Goal: Information Seeking & Learning: Learn about a topic

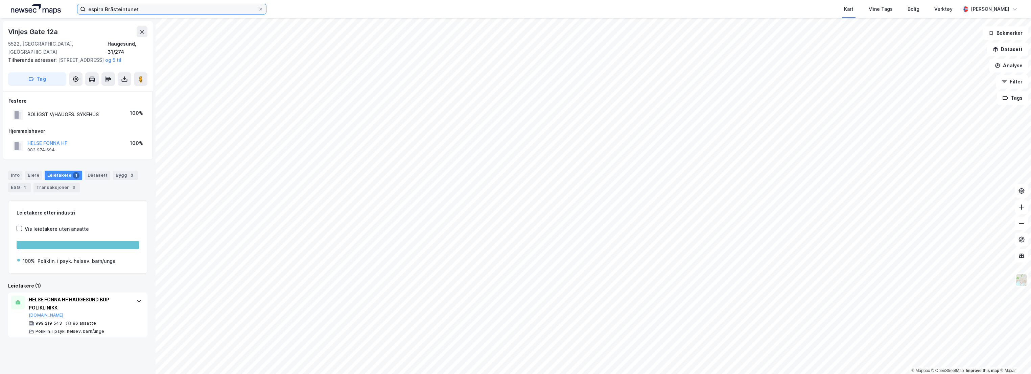
click at [109, 9] on input "espira Bråsteintunet" at bounding box center [172, 9] width 173 height 10
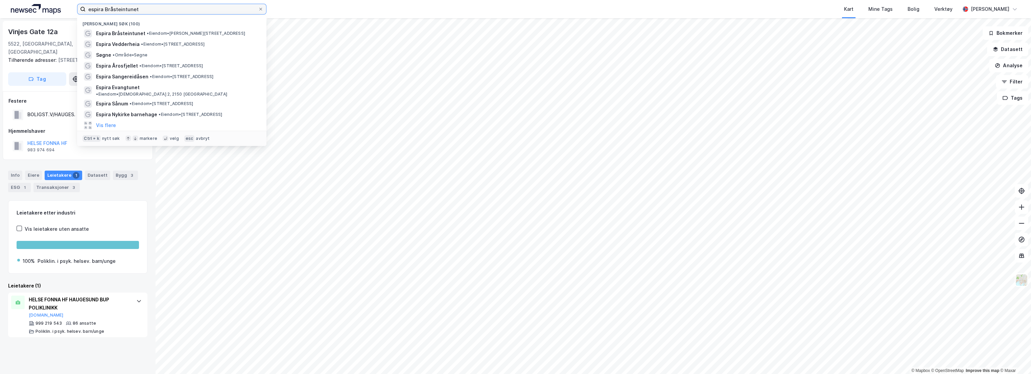
click at [109, 9] on input "espira Bråsteintunet" at bounding box center [172, 9] width 173 height 10
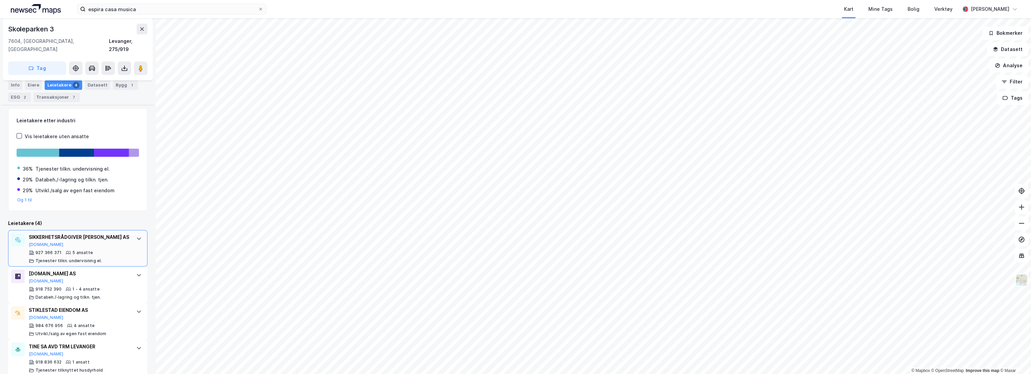
scroll to position [89, 0]
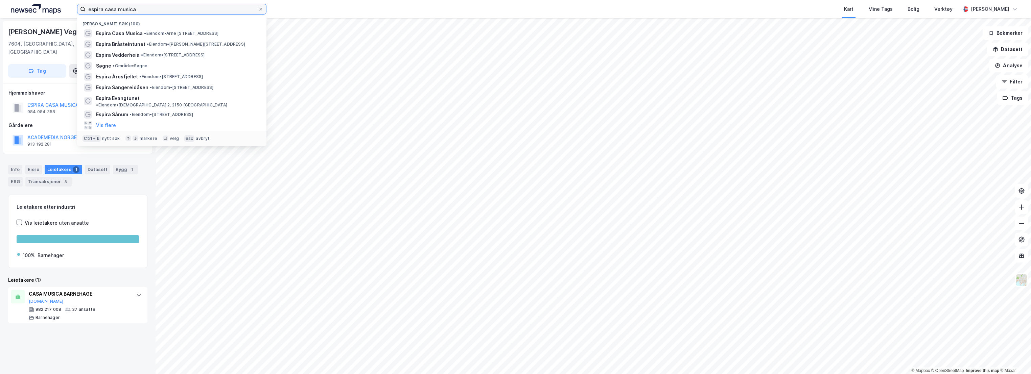
drag, startPoint x: 149, startPoint y: 11, endPoint x: 106, endPoint y: 8, distance: 43.4
click at [106, 8] on input "espira casa musica" at bounding box center [172, 9] width 173 height 10
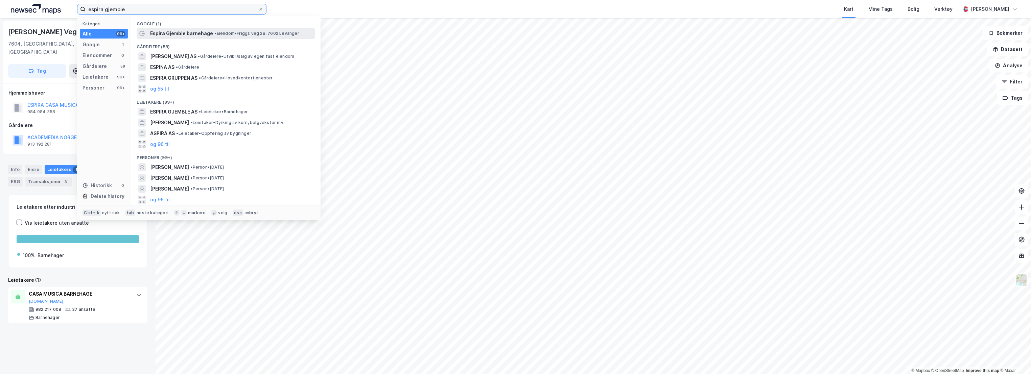
type input "espira gjemble"
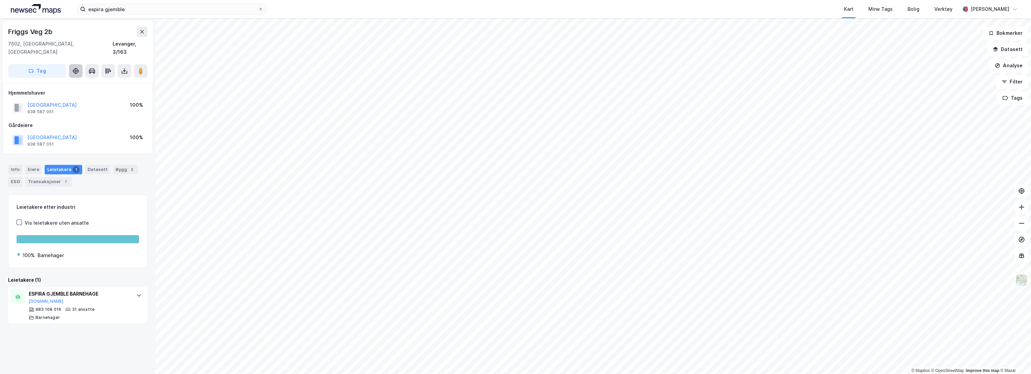
click at [75, 68] on icon at bounding box center [75, 69] width 1 height 2
click at [127, 13] on input "espira gjemble" at bounding box center [172, 9] width 173 height 10
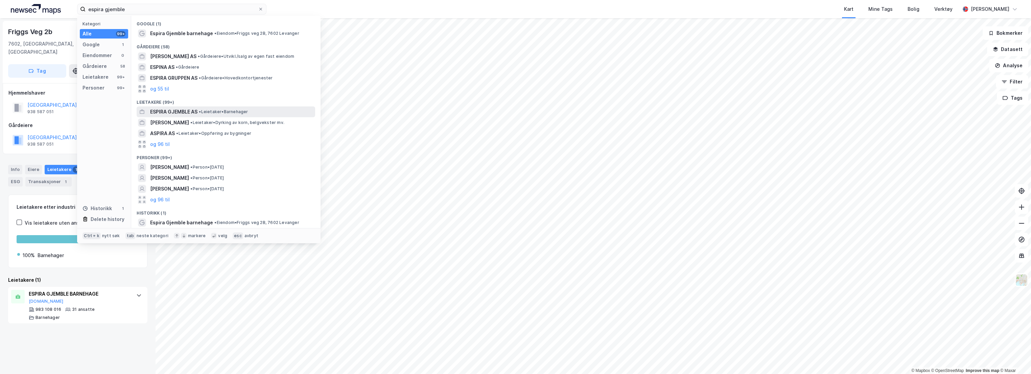
click at [183, 112] on span "ESPIRA GJEMBLE AS" at bounding box center [173, 112] width 47 height 8
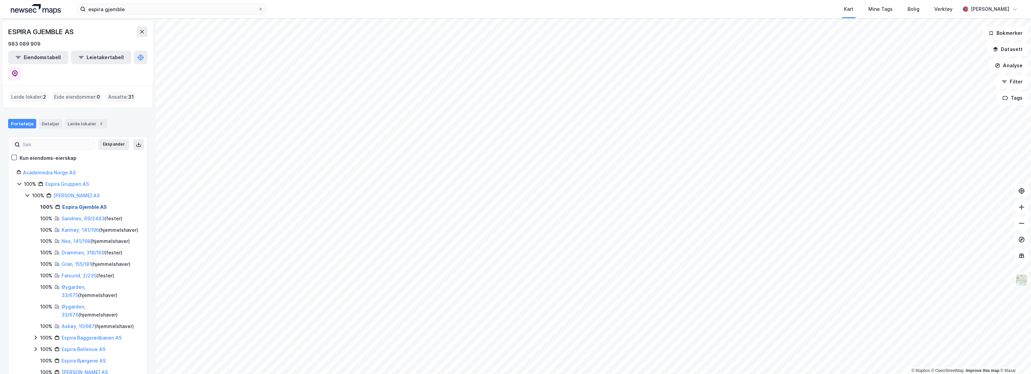
click at [76, 204] on link "Espira Gjemble AS" at bounding box center [84, 207] width 45 height 6
click at [95, 204] on link "Espira Gjemble AS" at bounding box center [84, 207] width 45 height 6
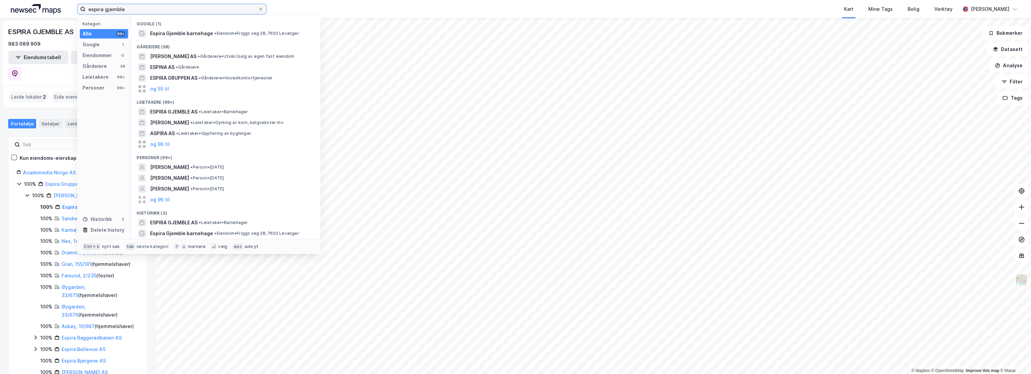
click at [162, 9] on input "espira gjemble" at bounding box center [172, 9] width 173 height 10
click at [167, 32] on span "Espira Gjemble barnehage" at bounding box center [181, 33] width 63 height 8
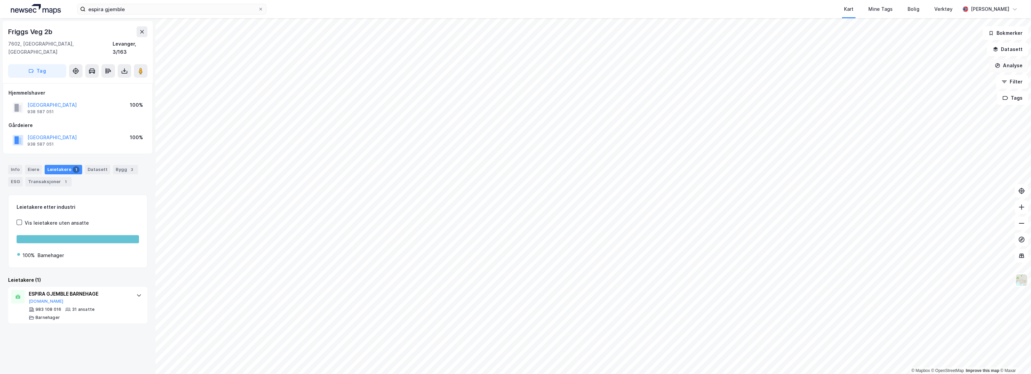
click at [1017, 64] on button "Analyse" at bounding box center [1009, 66] width 39 height 14
click at [940, 65] on div "Mål avstand" at bounding box center [950, 66] width 59 height 6
